Goal: Task Accomplishment & Management: Use online tool/utility

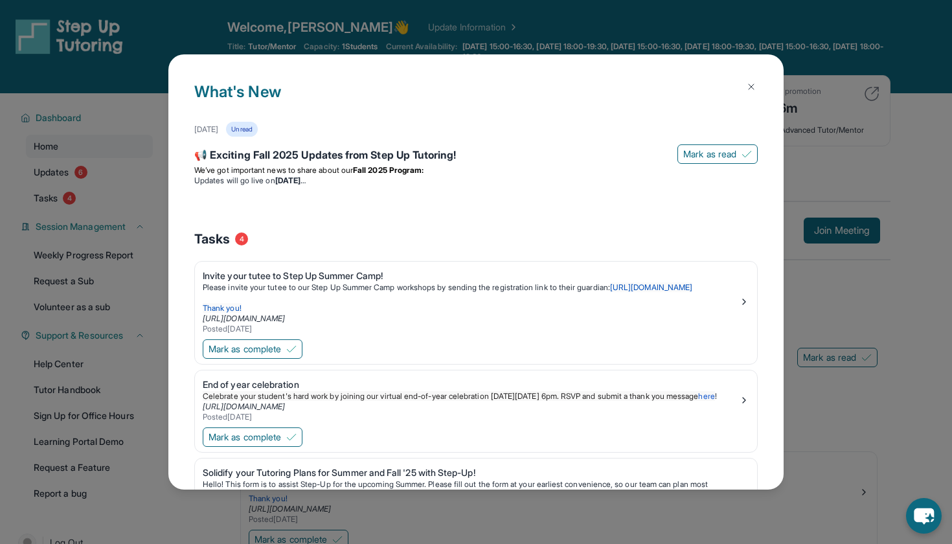
click at [752, 87] on img at bounding box center [751, 87] width 10 height 10
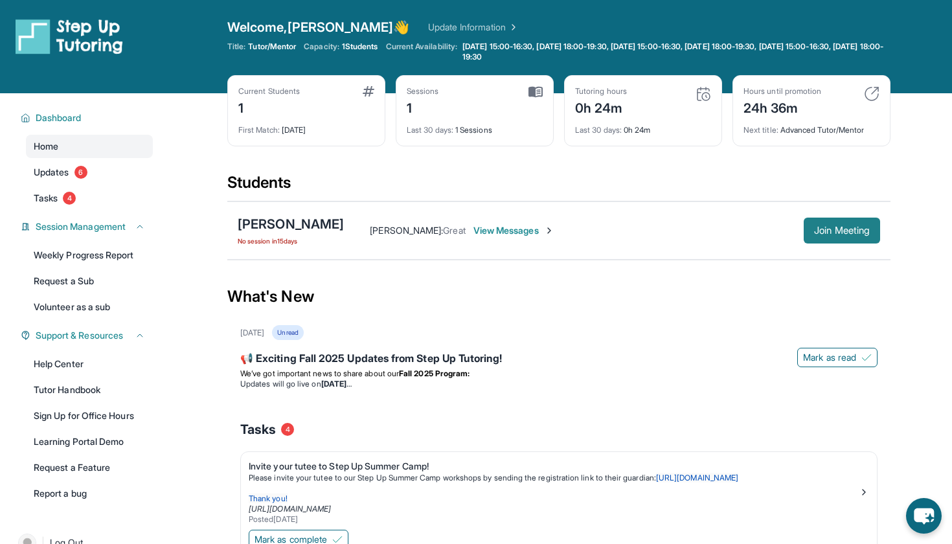
click at [817, 221] on button "Join Meeting" at bounding box center [842, 231] width 76 height 26
click at [826, 243] on div "[PERSON_NAME] No session [DATE] [PERSON_NAME] : Great View Messages Join Meeting" at bounding box center [558, 230] width 663 height 58
click at [829, 232] on span "Join Meeting" at bounding box center [842, 231] width 56 height 8
click at [54, 183] on link "Updates 6" at bounding box center [89, 172] width 127 height 23
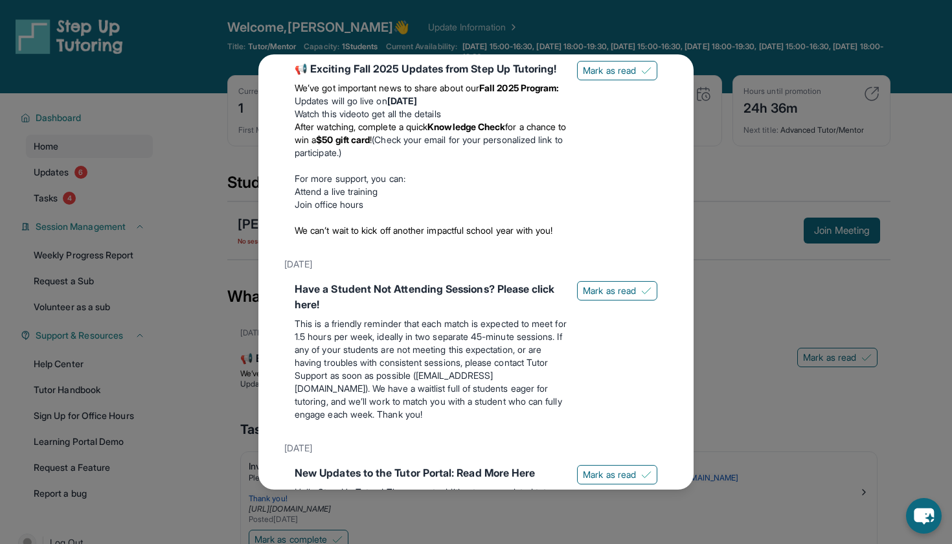
scroll to position [17, 0]
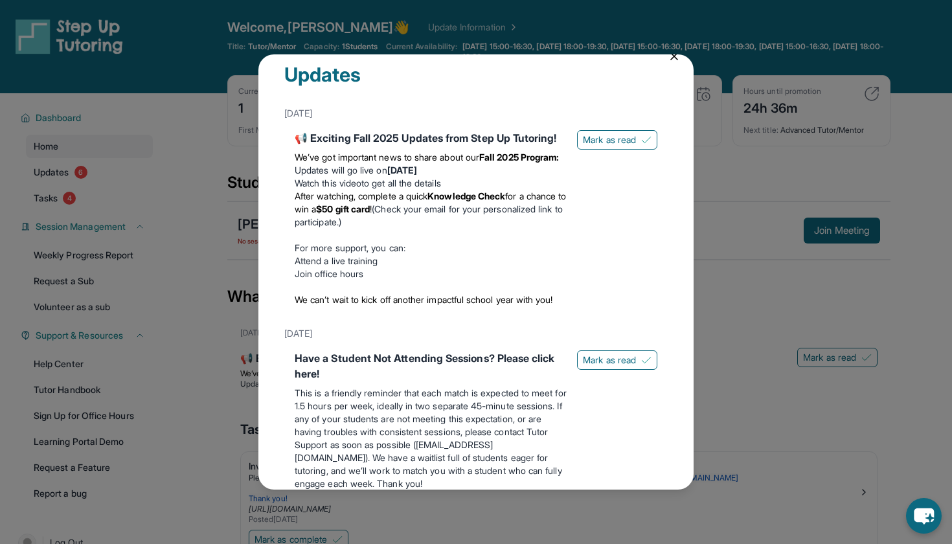
click at [140, 81] on div "Updates [DATE] 📢 Exciting Fall 2025 Updates from Step Up Tutoring! We’ve got im…" at bounding box center [476, 272] width 952 height 544
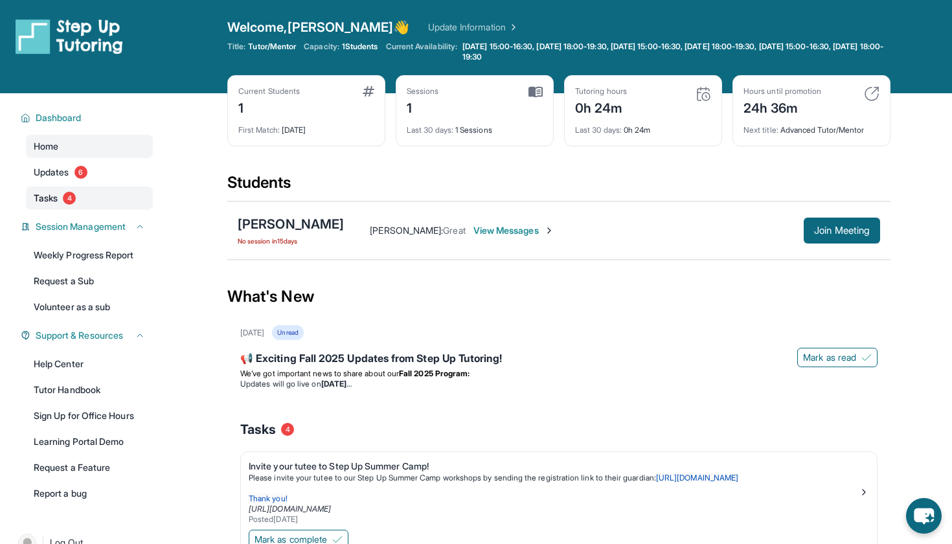
click at [81, 198] on link "Tasks 4" at bounding box center [89, 197] width 127 height 23
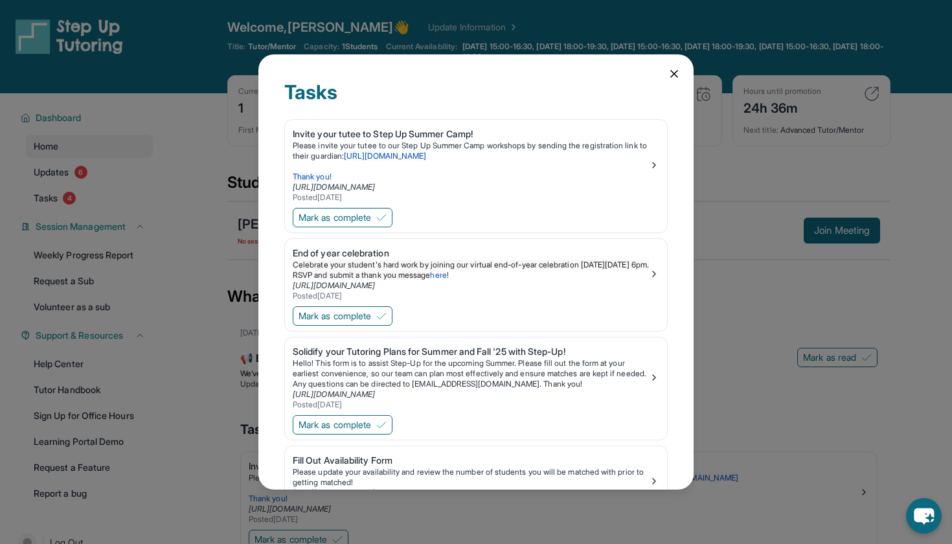
click at [226, 196] on div "Tasks Invite your tutee to Step Up Summer Camp! Please invite your tutee to our…" at bounding box center [476, 272] width 952 height 544
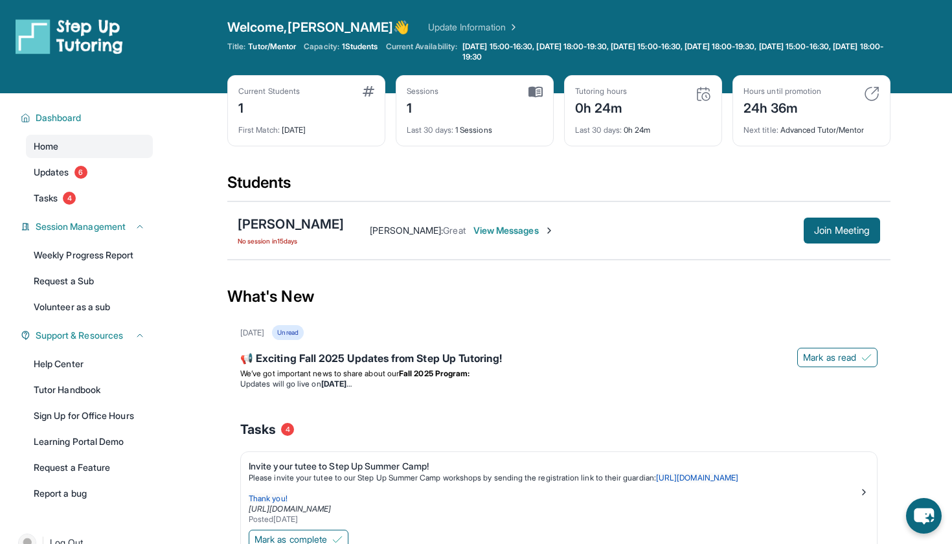
scroll to position [25, 0]
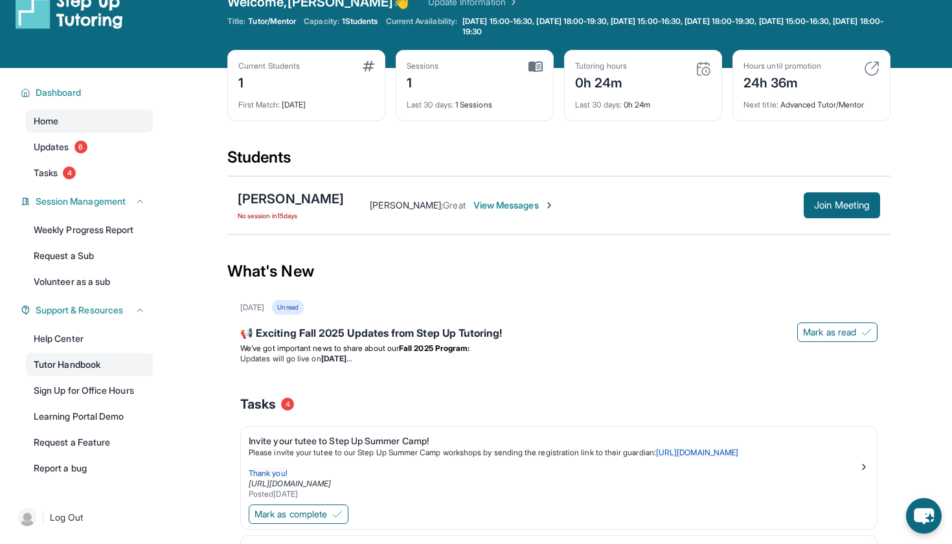
click at [95, 363] on link "Tutor Handbook" at bounding box center [89, 364] width 127 height 23
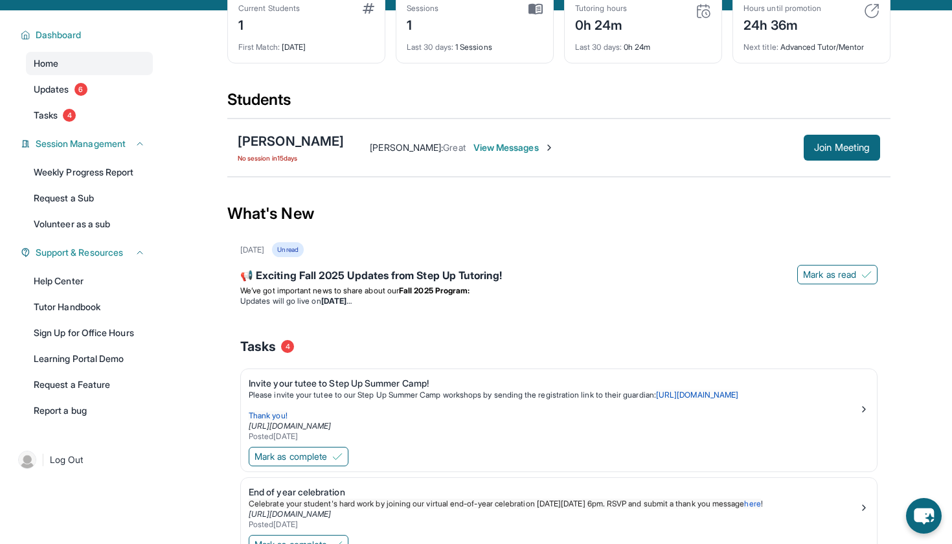
scroll to position [87, 0]
